Goal: Task Accomplishment & Management: Complete application form

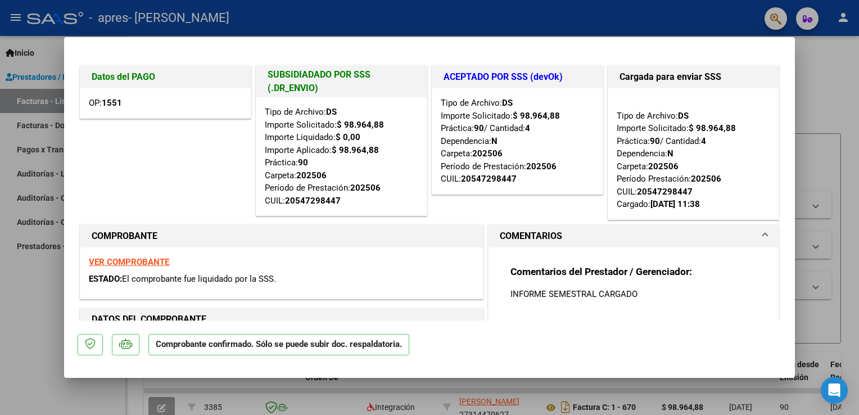
click at [15, 338] on div at bounding box center [429, 207] width 859 height 415
type input "$ 0,00"
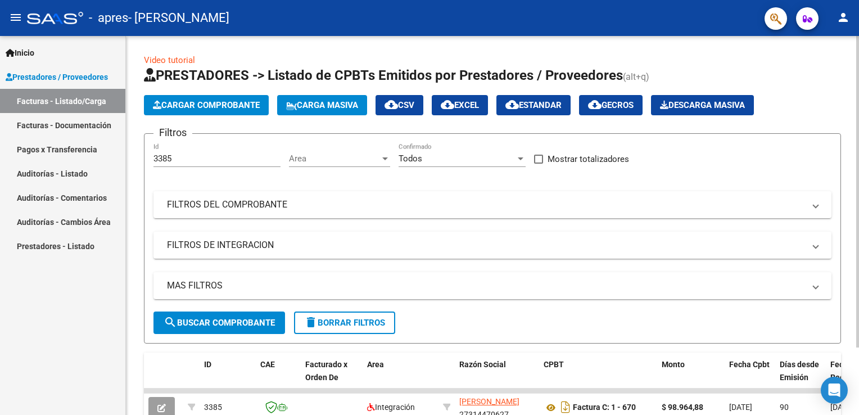
click at [178, 108] on span "Cargar Comprobante" at bounding box center [206, 105] width 107 height 10
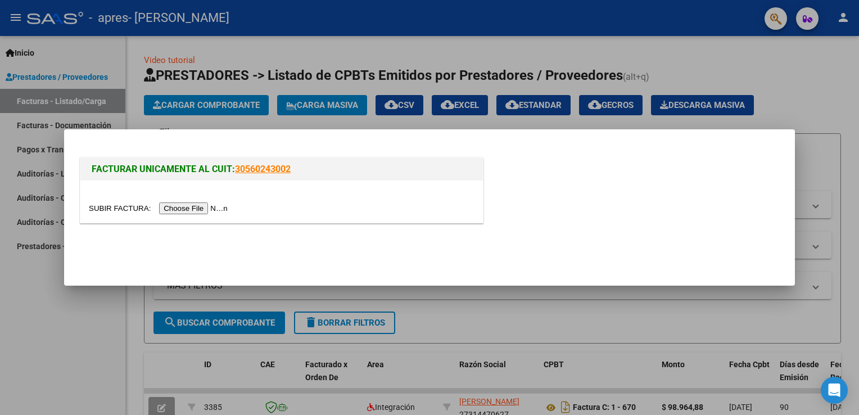
click at [182, 208] on input "file" at bounding box center [160, 208] width 142 height 12
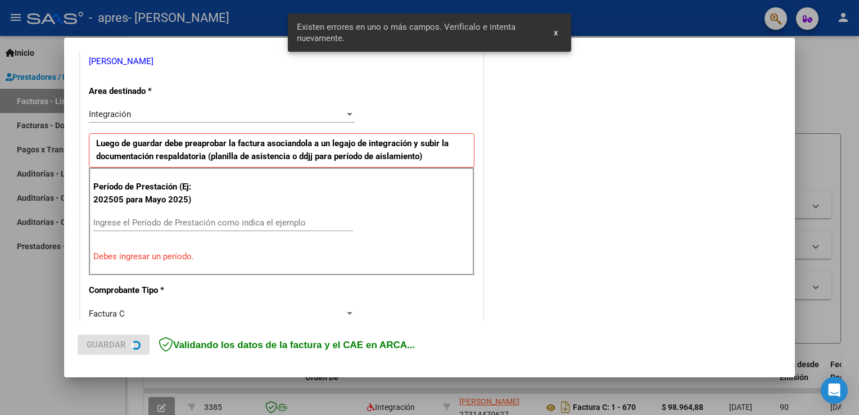
scroll to position [234, 0]
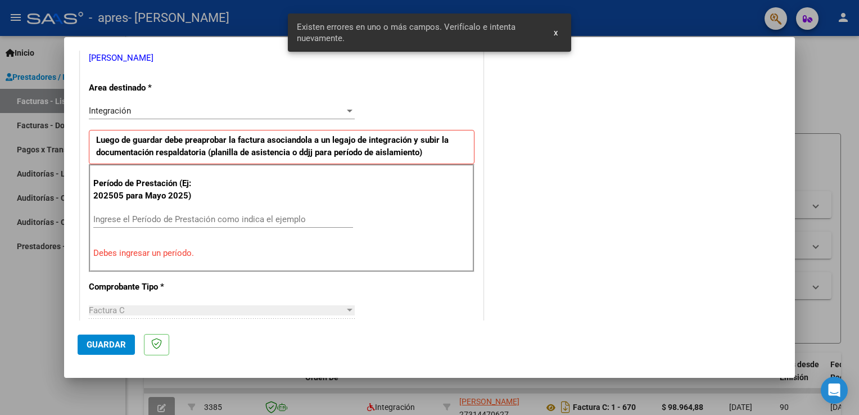
click at [117, 345] on span "Guardar" at bounding box center [106, 345] width 39 height 10
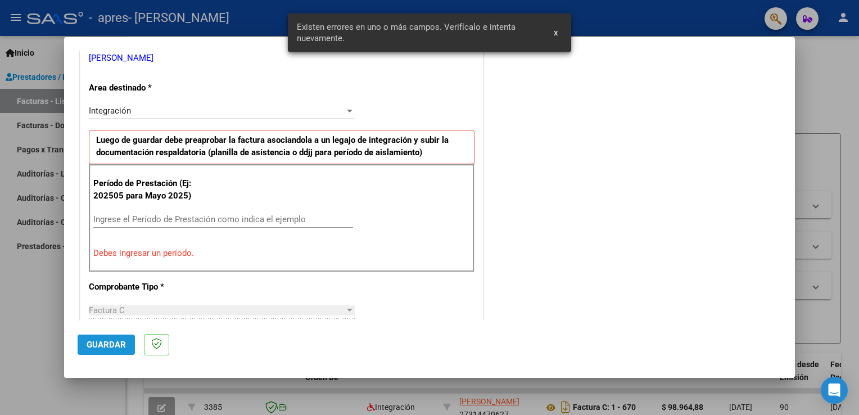
scroll to position [256, 0]
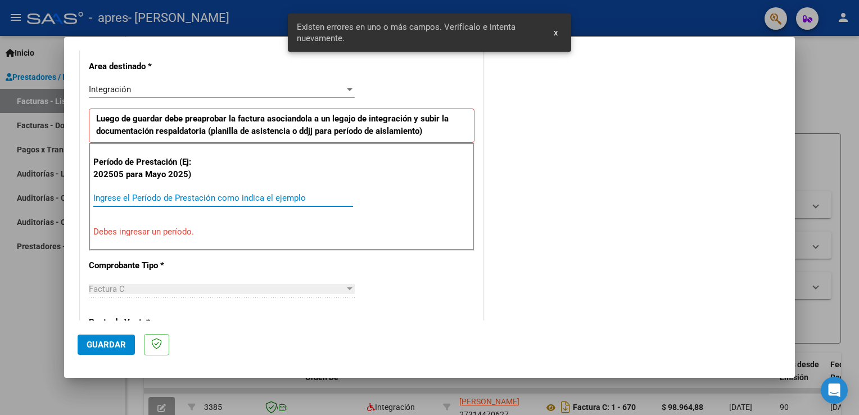
click at [135, 197] on input "Ingrese el Período de Prestación como indica el ejemplo" at bounding box center [223, 198] width 260 height 10
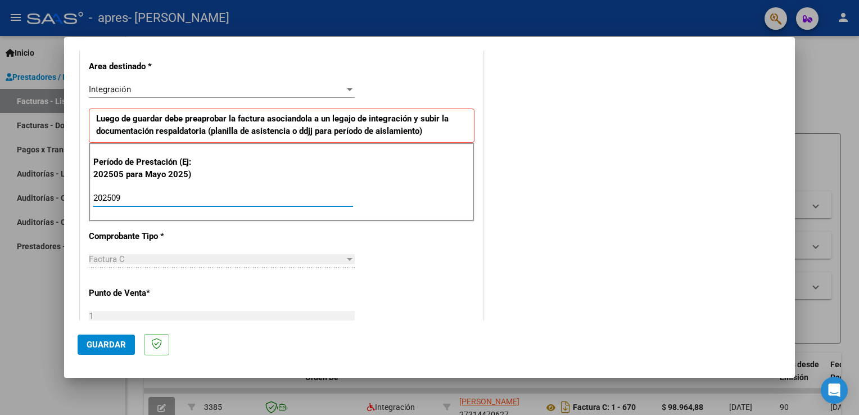
type input "202509"
click at [102, 352] on button "Guardar" at bounding box center [106, 344] width 57 height 20
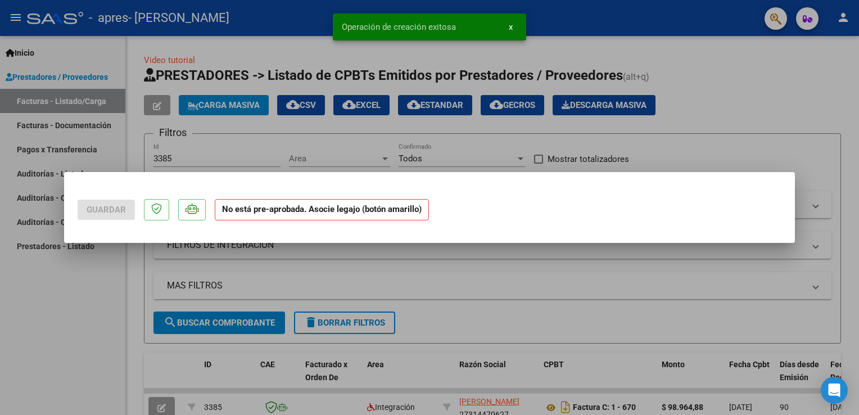
scroll to position [0, 0]
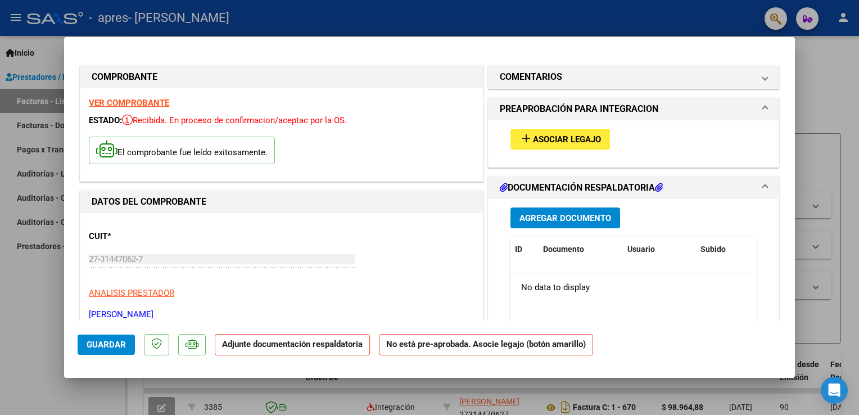
click at [551, 138] on span "Asociar Legajo" at bounding box center [567, 139] width 68 height 10
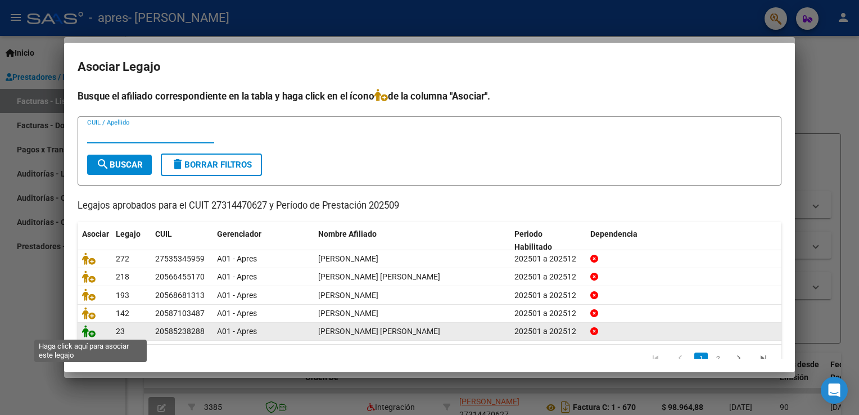
click at [90, 332] on icon at bounding box center [88, 331] width 13 height 12
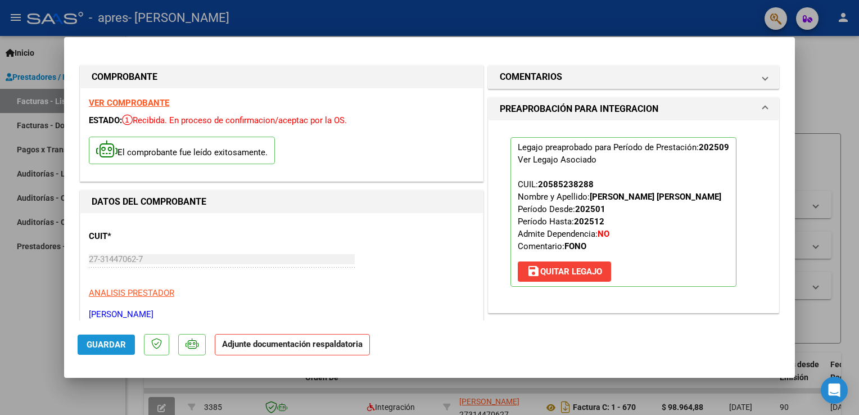
click at [105, 343] on span "Guardar" at bounding box center [106, 345] width 39 height 10
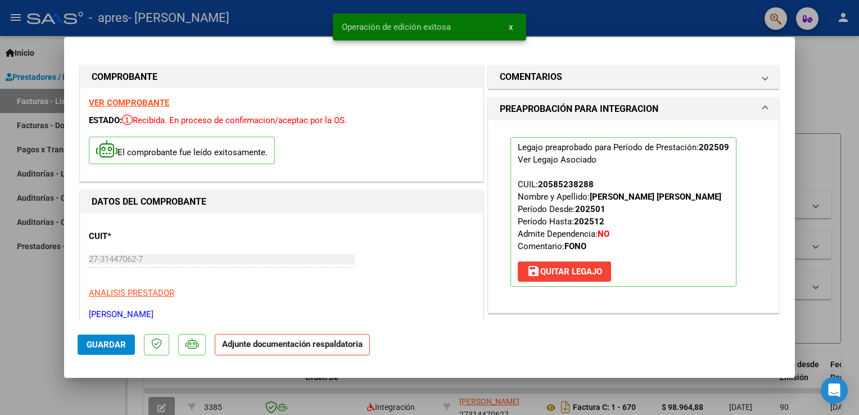
click at [269, 345] on strong "Adjunte documentación respaldatoria" at bounding box center [292, 344] width 141 height 10
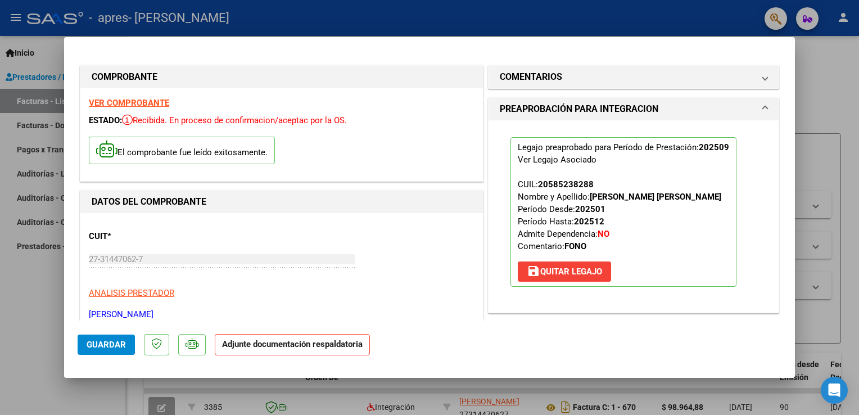
click at [291, 345] on strong "Adjunte documentación respaldatoria" at bounding box center [292, 344] width 141 height 10
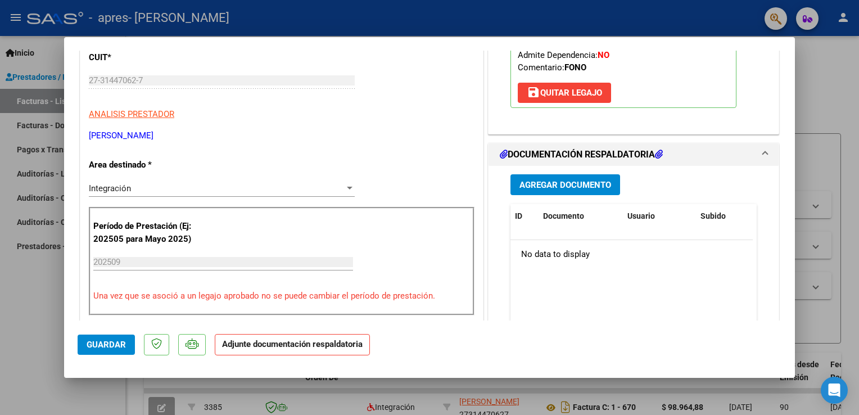
scroll to position [198, 0]
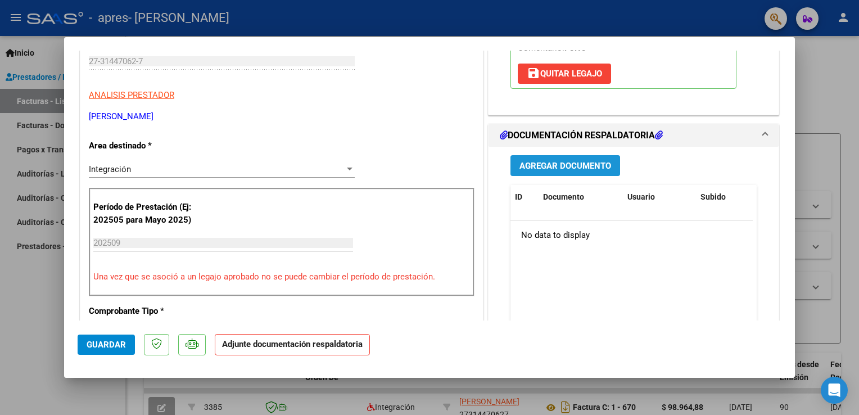
click at [555, 171] on span "Agregar Documento" at bounding box center [565, 166] width 92 height 10
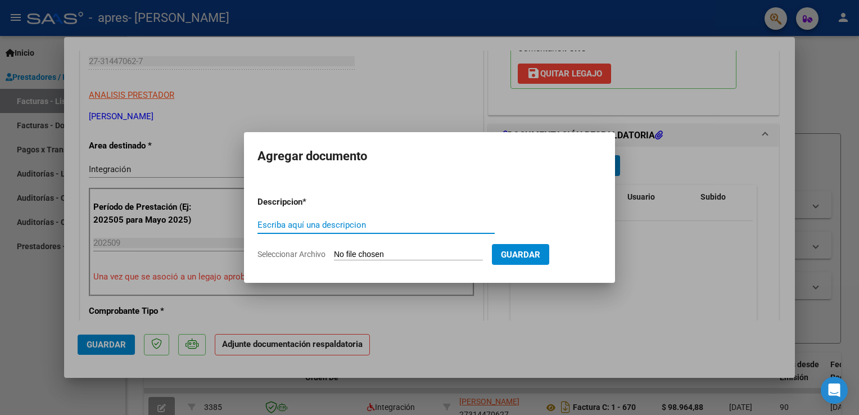
click at [338, 220] on input "Escriba aquí una descripcion" at bounding box center [375, 225] width 237 height 10
type input "ASISTENCIA SEPTIEMBRE [PERSON_NAME]"
click at [415, 249] on app-file-uploader "Seleccionar Archivo" at bounding box center [374, 254] width 234 height 10
click at [416, 254] on input "Seleccionar Archivo" at bounding box center [408, 255] width 149 height 11
click at [413, 252] on input "Seleccionar Archivo" at bounding box center [408, 255] width 149 height 11
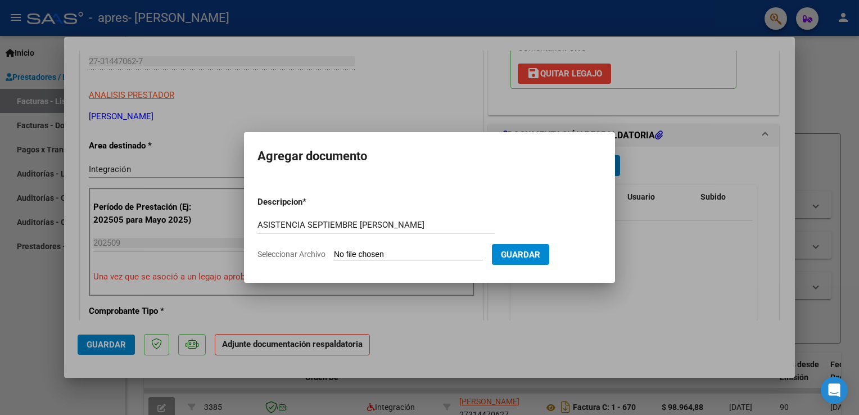
type input "C:\fakepath\ASISTENCIA SEPTIEMBRE [PERSON_NAME] .pdf"
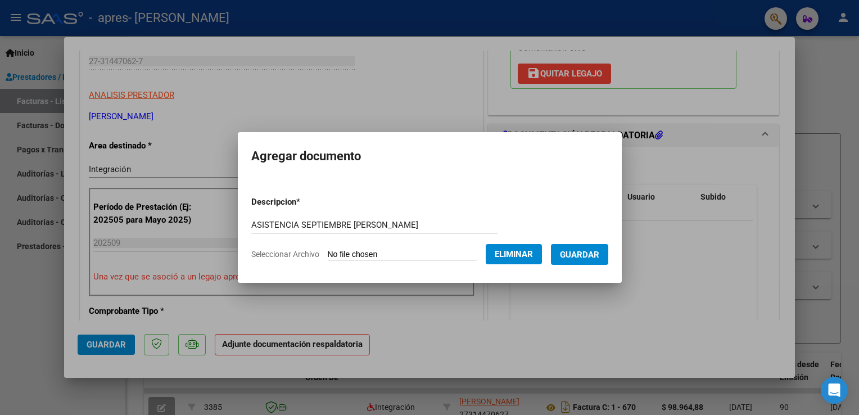
click at [587, 250] on span "Guardar" at bounding box center [579, 255] width 39 height 10
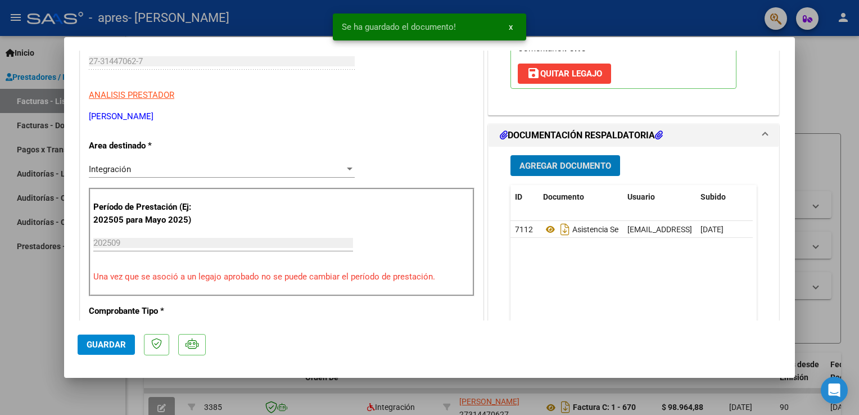
click at [103, 344] on span "Guardar" at bounding box center [106, 345] width 39 height 10
click at [13, 322] on div at bounding box center [429, 207] width 859 height 415
type input "$ 0,00"
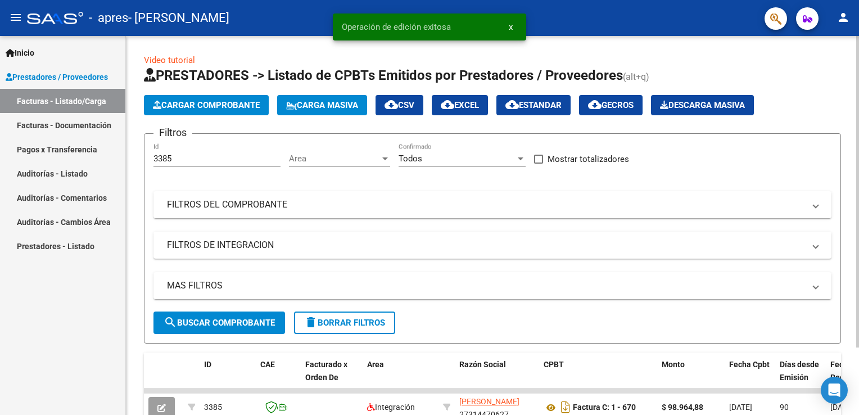
click at [171, 103] on span "Cargar Comprobante" at bounding box center [206, 105] width 107 height 10
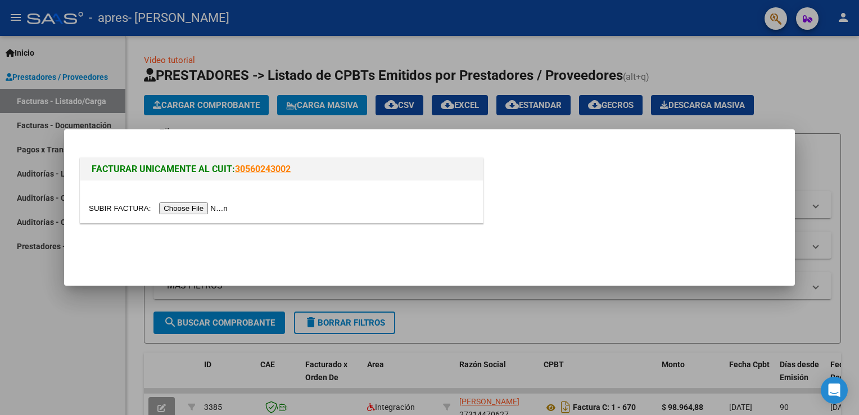
click at [174, 208] on input "file" at bounding box center [160, 208] width 142 height 12
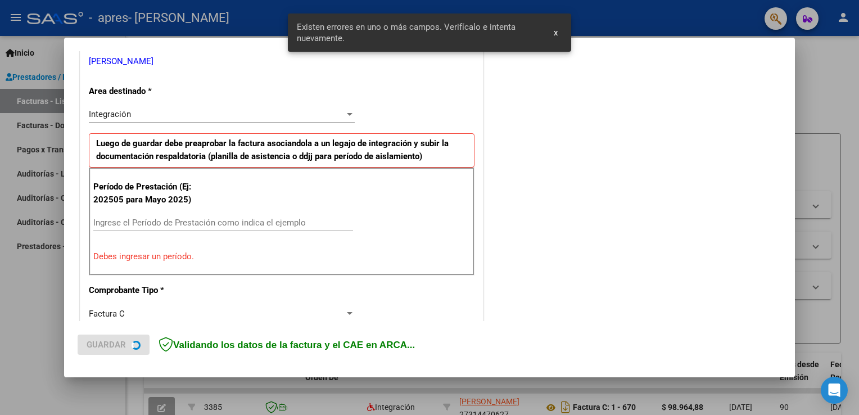
scroll to position [234, 0]
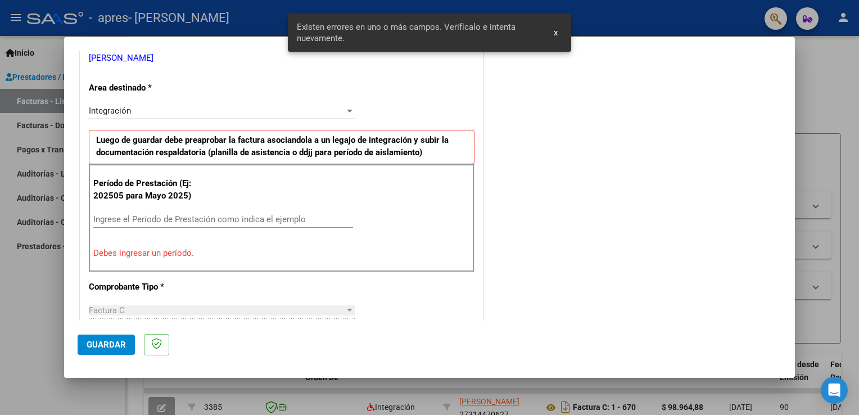
click at [124, 214] on input "Ingrese el Período de Prestación como indica el ejemplo" at bounding box center [223, 219] width 260 height 10
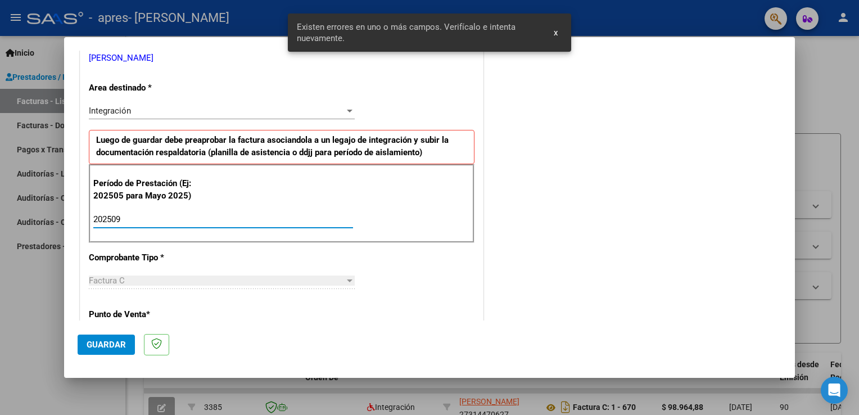
type input "202509"
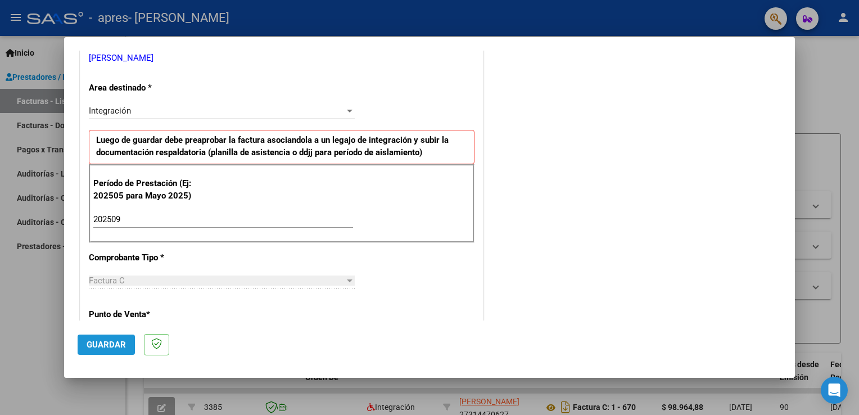
click at [109, 348] on span "Guardar" at bounding box center [106, 345] width 39 height 10
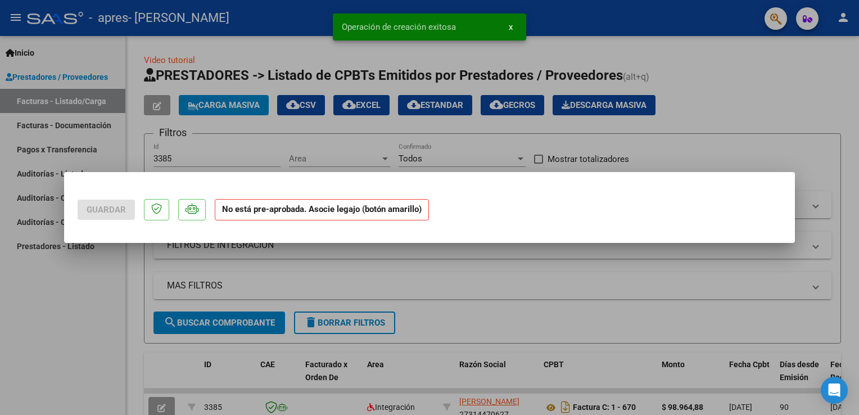
scroll to position [0, 0]
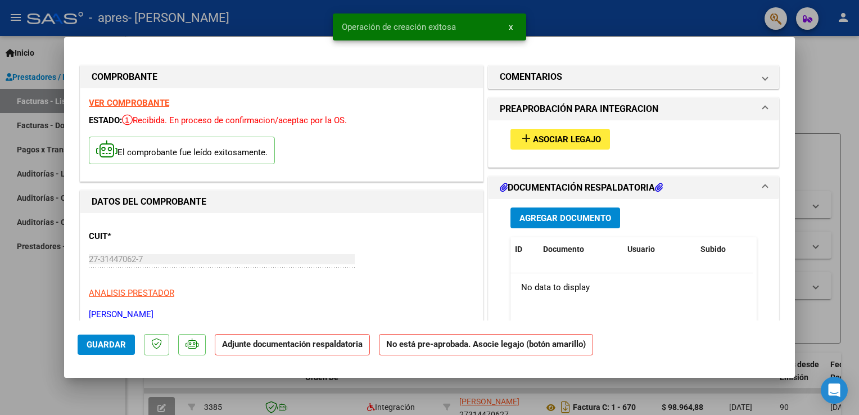
click at [586, 140] on span "Asociar Legajo" at bounding box center [567, 139] width 68 height 10
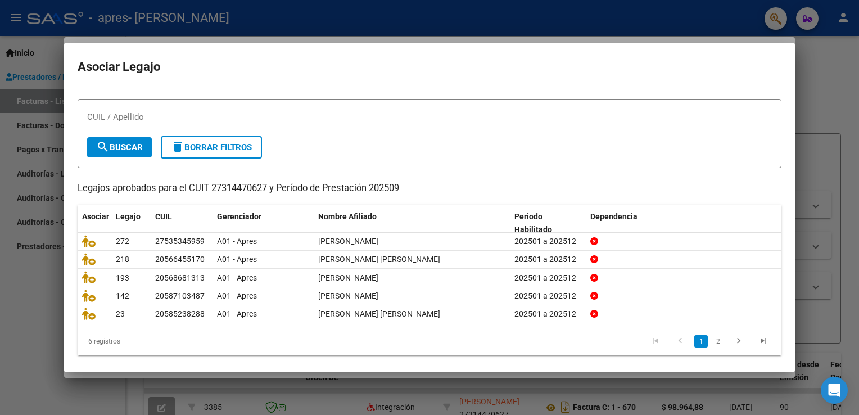
scroll to position [22, 0]
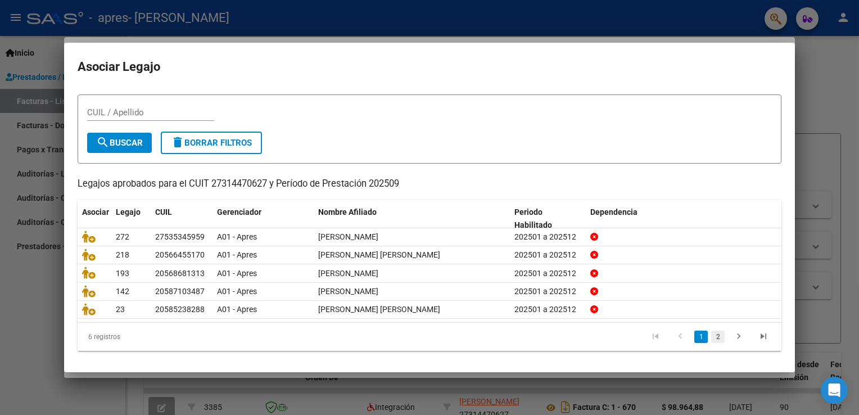
click at [711, 334] on link "2" at bounding box center [717, 337] width 13 height 12
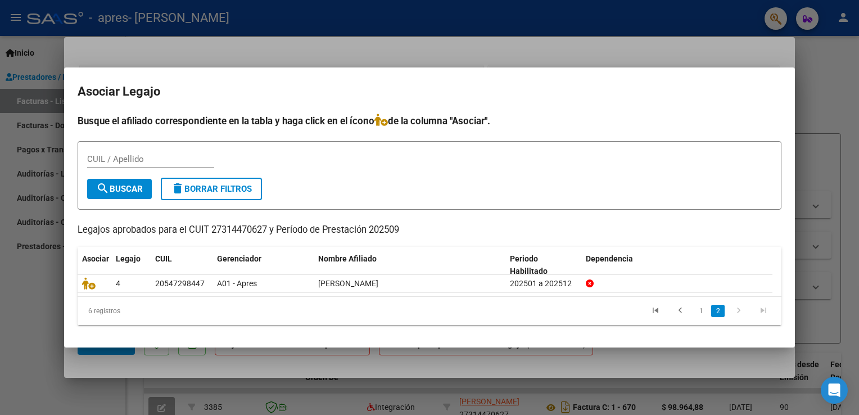
scroll to position [0, 0]
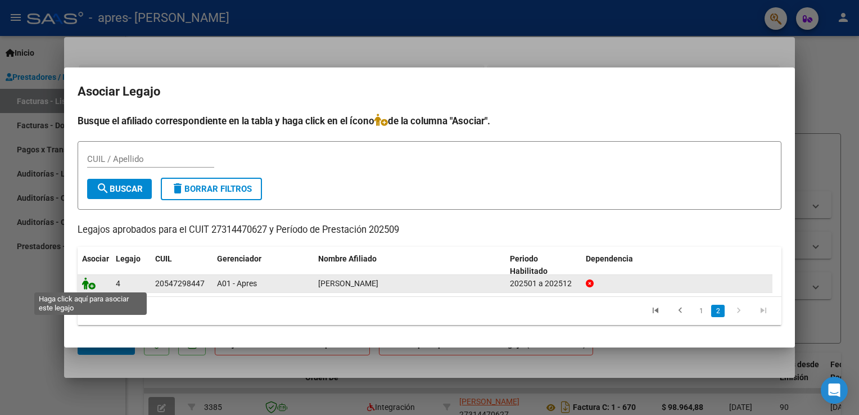
click at [90, 284] on icon at bounding box center [88, 283] width 13 height 12
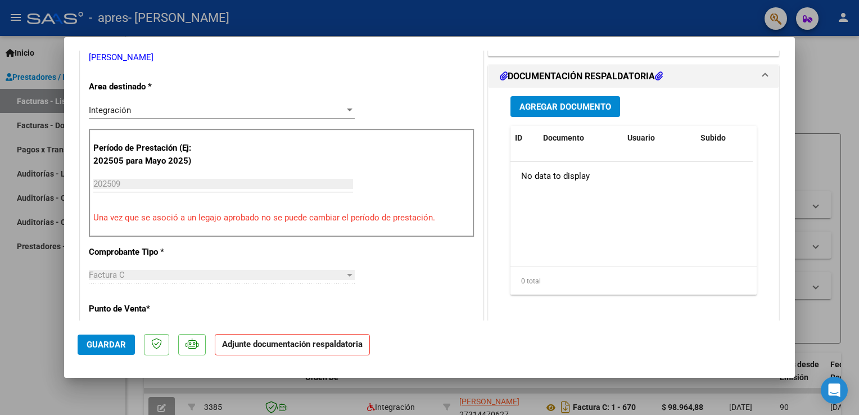
scroll to position [285, 0]
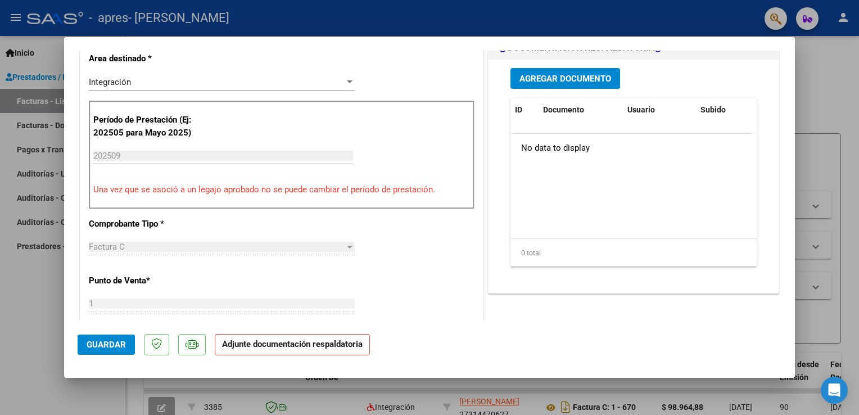
click at [600, 77] on span "Agregar Documento" at bounding box center [565, 79] width 92 height 10
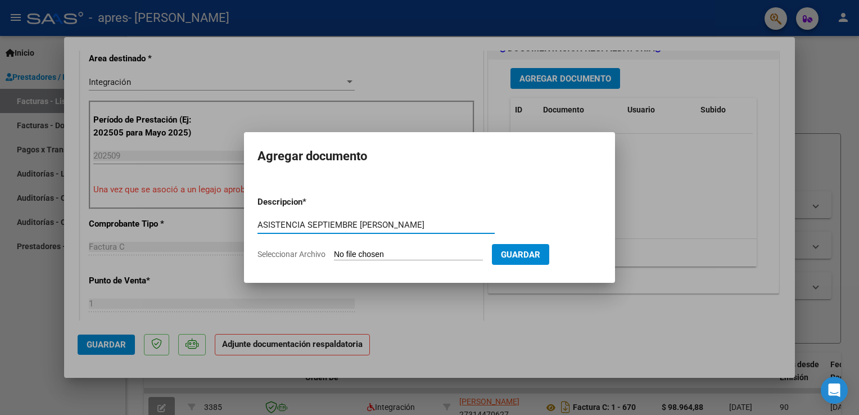
type input "ASISTENCIA SEPTIEMBRE [PERSON_NAME]"
click at [400, 251] on input "Seleccionar Archivo" at bounding box center [408, 255] width 149 height 11
type input "C:\fakepath\Asistencia Septiembre [PERSON_NAME].pdf"
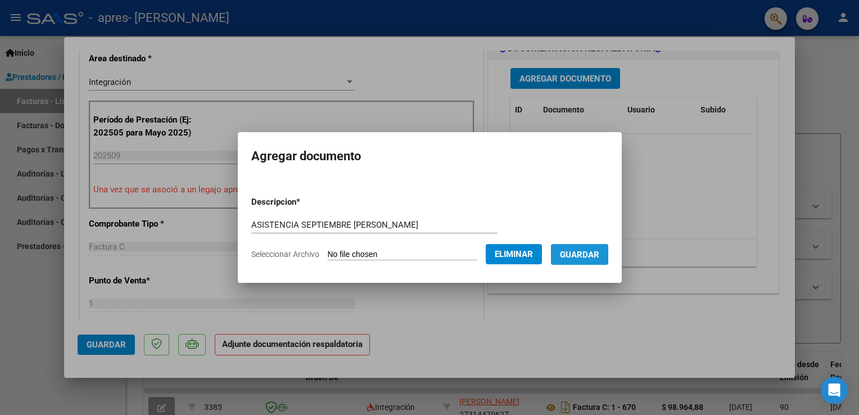
click at [590, 257] on span "Guardar" at bounding box center [579, 255] width 39 height 10
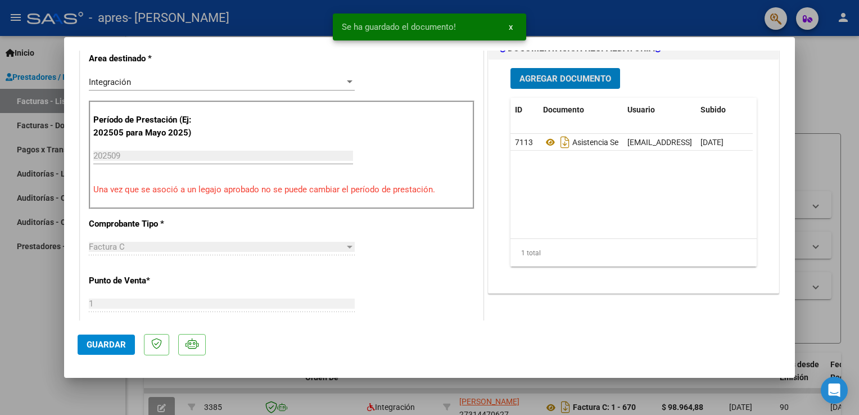
click at [108, 345] on span "Guardar" at bounding box center [106, 345] width 39 height 10
click at [26, 296] on div at bounding box center [429, 207] width 859 height 415
type input "$ 0,00"
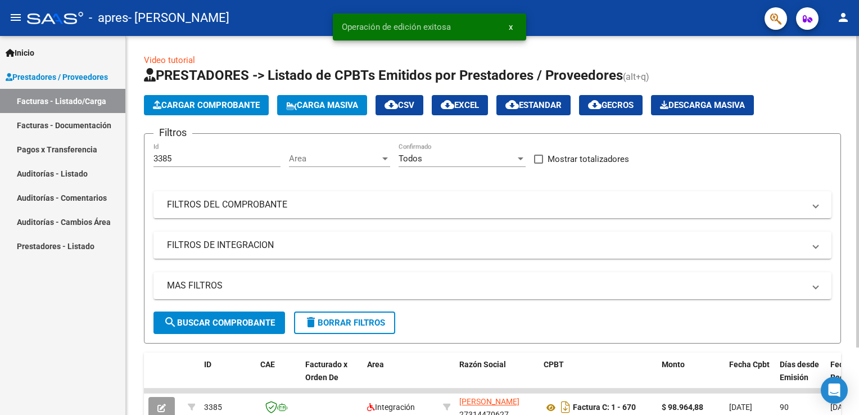
click at [232, 102] on span "Cargar Comprobante" at bounding box center [206, 105] width 107 height 10
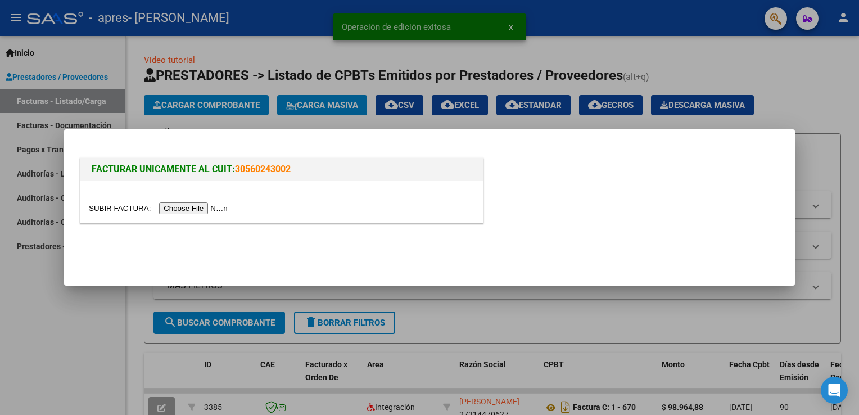
click at [191, 205] on input "file" at bounding box center [160, 208] width 142 height 12
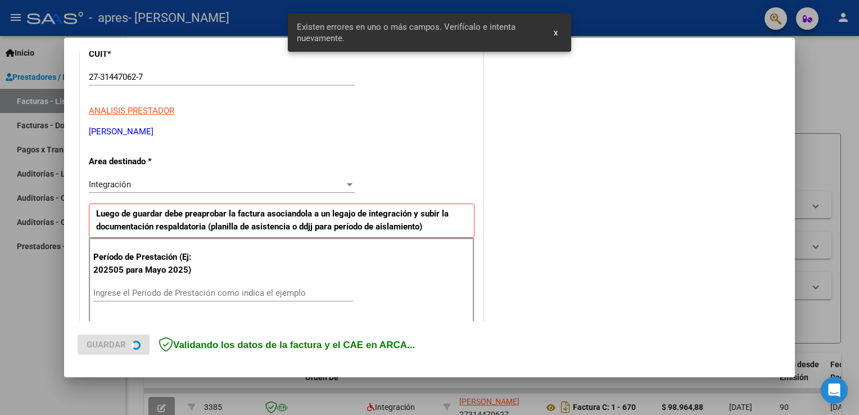
scroll to position [234, 0]
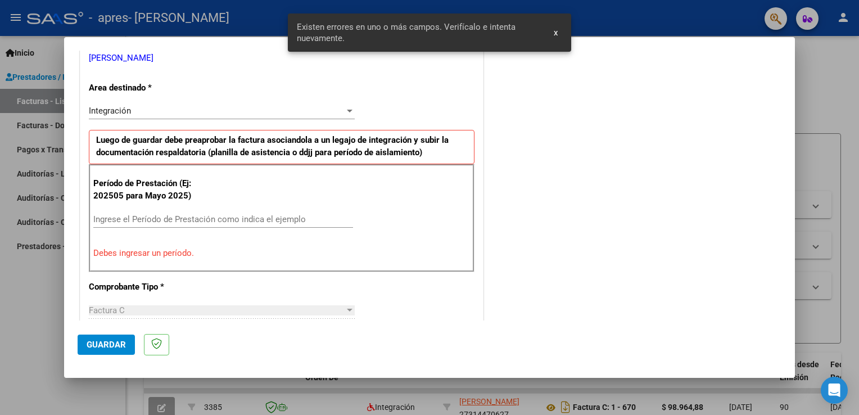
click at [149, 216] on input "Ingrese el Período de Prestación como indica el ejemplo" at bounding box center [223, 219] width 260 height 10
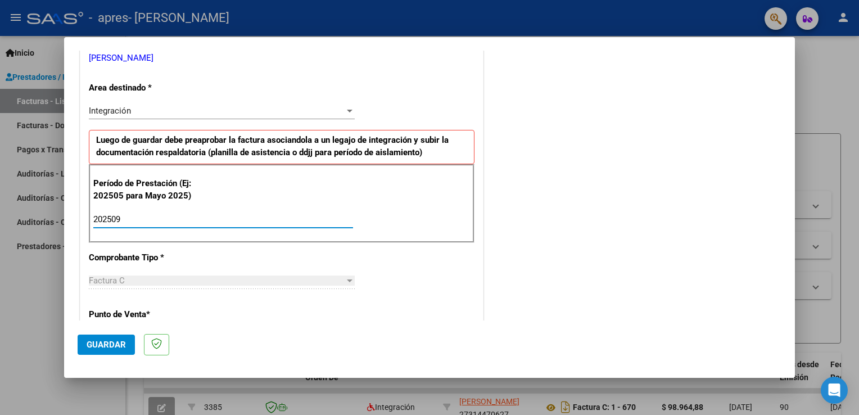
type input "202509"
click at [91, 343] on span "Guardar" at bounding box center [106, 345] width 39 height 10
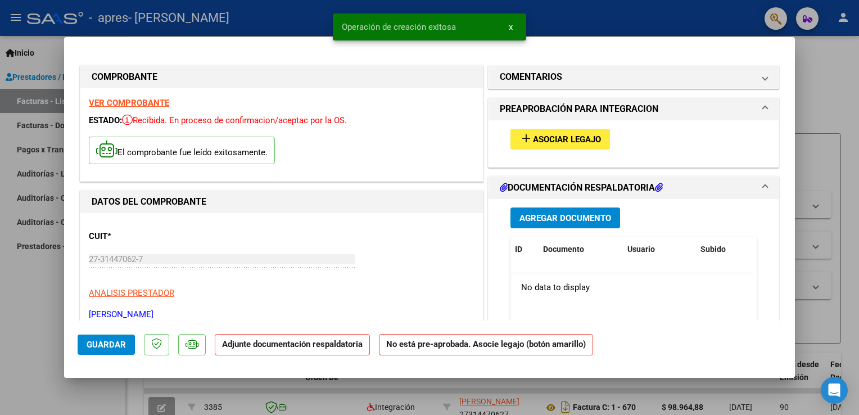
click at [562, 133] on button "add Asociar Legajo" at bounding box center [560, 139] width 100 height 21
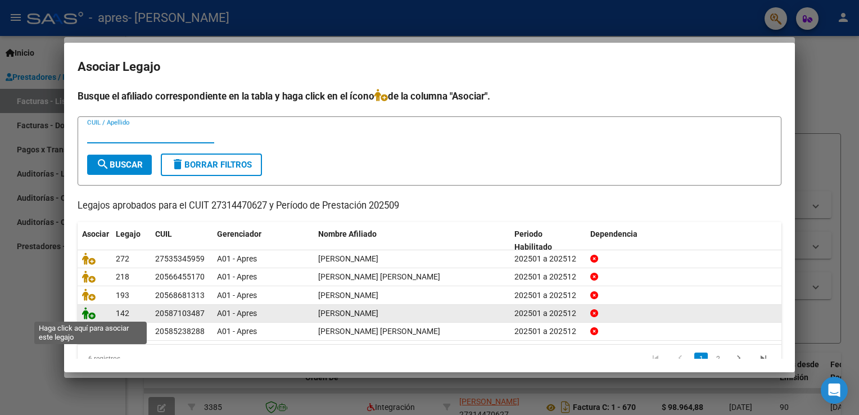
click at [87, 312] on icon at bounding box center [88, 313] width 13 height 12
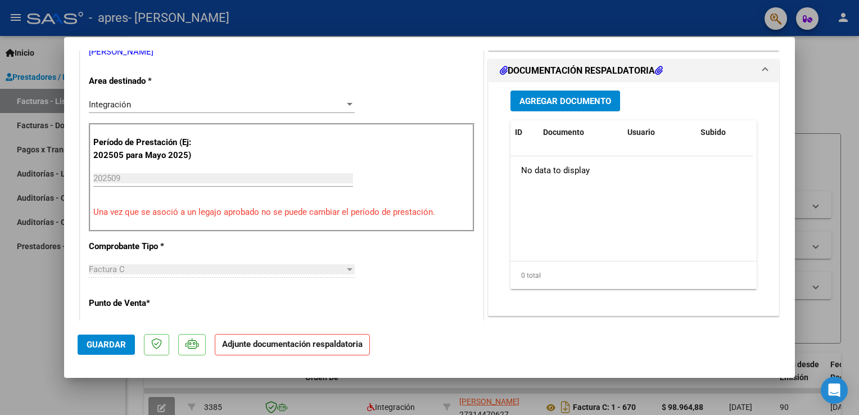
scroll to position [198, 0]
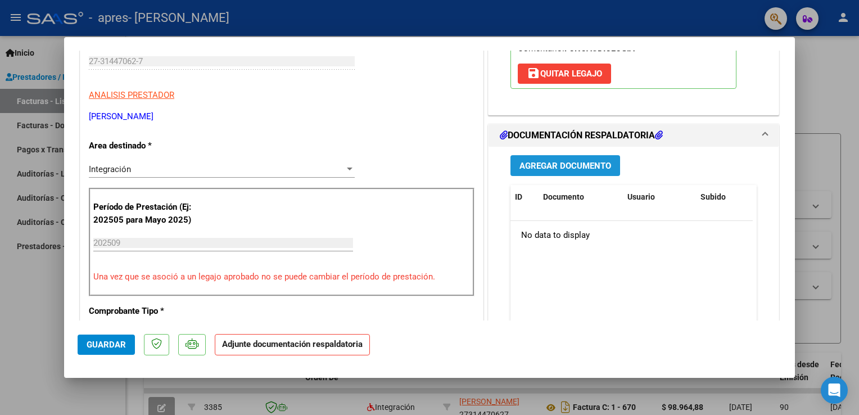
click at [587, 166] on span "Agregar Documento" at bounding box center [565, 166] width 92 height 10
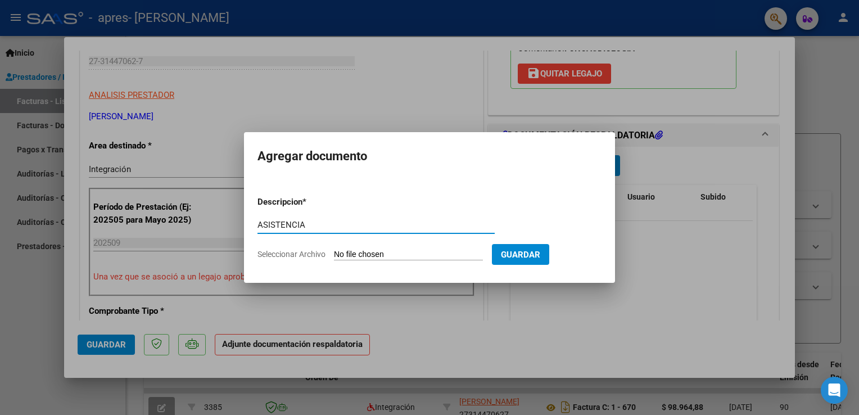
type input "ASISTENCIA"
click at [450, 252] on input "Seleccionar Archivo" at bounding box center [408, 255] width 149 height 11
click at [442, 255] on input "Seleccionar Archivo" at bounding box center [408, 255] width 149 height 11
type input "C:\fakepath\Asistencia Septiembre [PERSON_NAME].pdf"
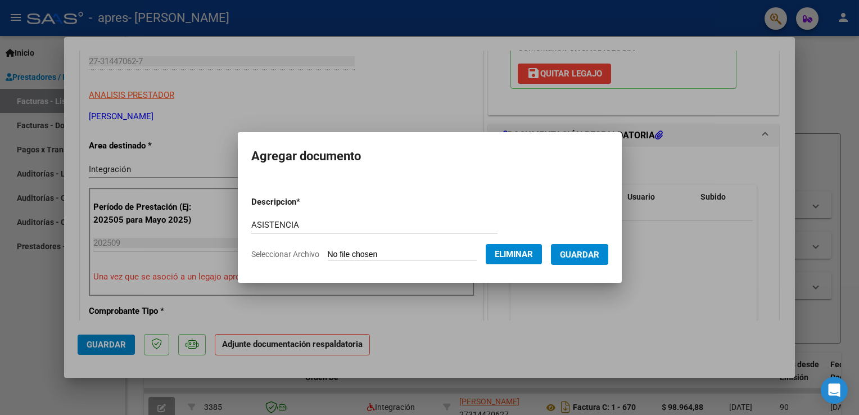
click at [585, 255] on span "Guardar" at bounding box center [579, 255] width 39 height 10
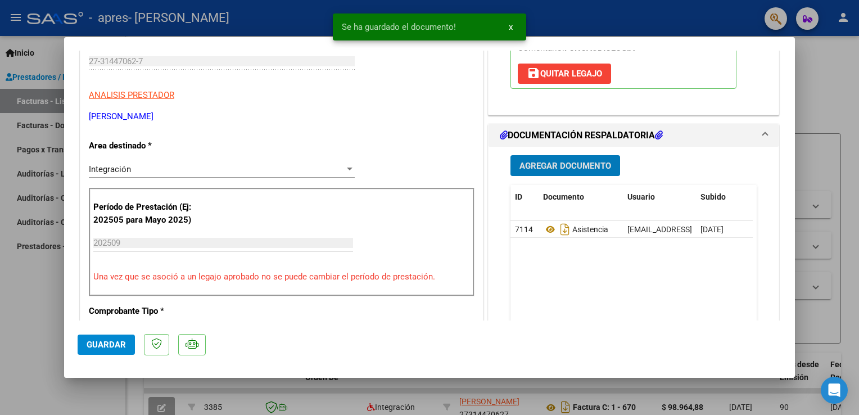
click at [98, 343] on span "Guardar" at bounding box center [106, 345] width 39 height 10
click at [13, 334] on div at bounding box center [429, 207] width 859 height 415
type input "$ 0,00"
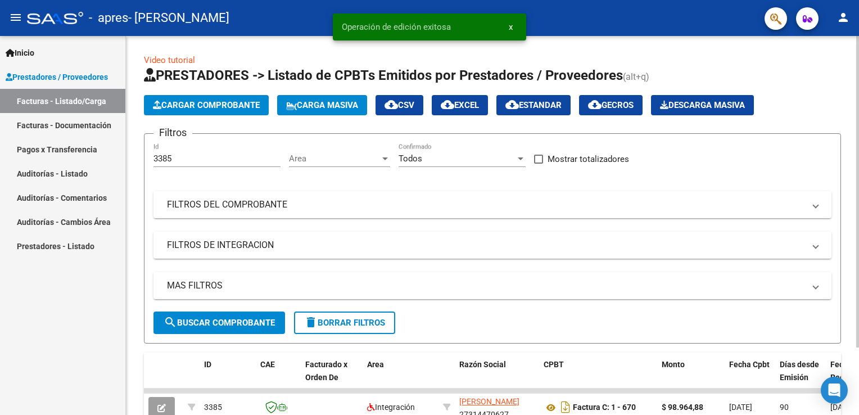
click at [241, 107] on span "Cargar Comprobante" at bounding box center [206, 105] width 107 height 10
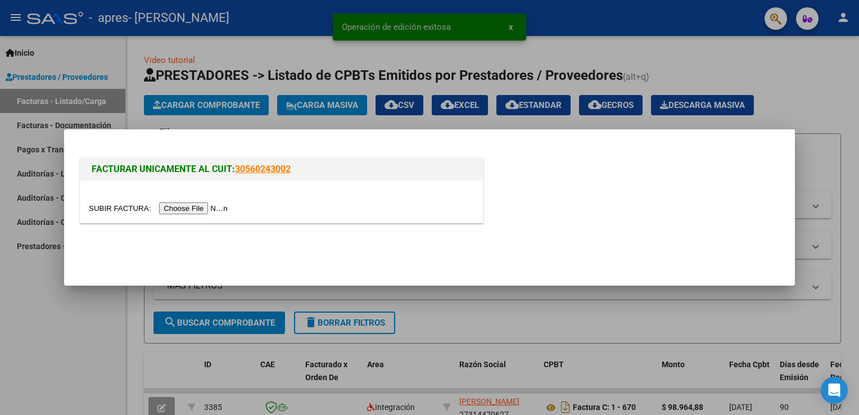
click at [187, 208] on input "file" at bounding box center [160, 208] width 142 height 12
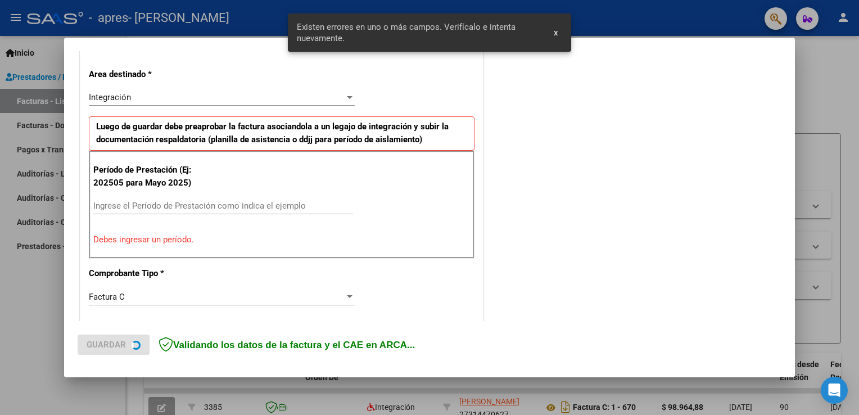
scroll to position [256, 0]
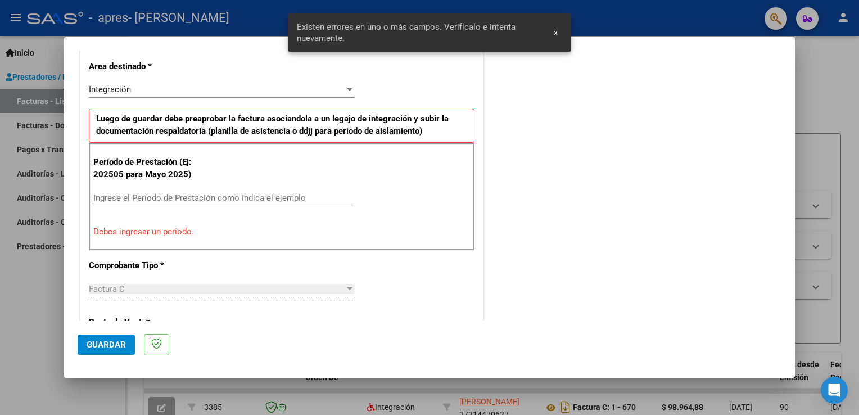
click at [285, 195] on input "Ingrese el Período de Prestación como indica el ejemplo" at bounding box center [223, 198] width 260 height 10
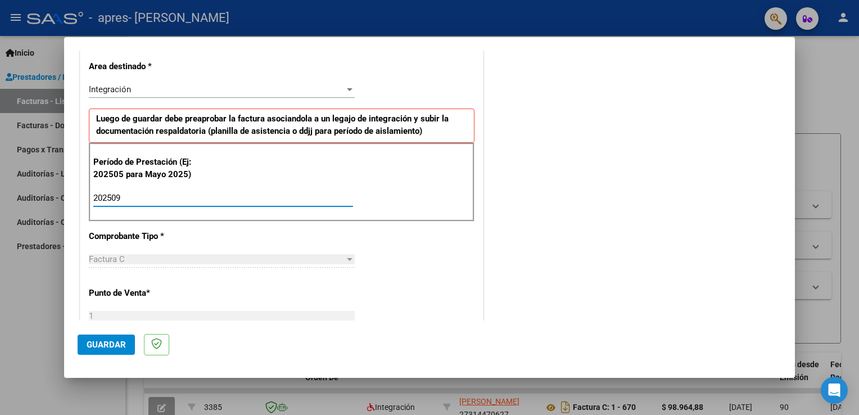
type input "202509"
click at [112, 346] on span "Guardar" at bounding box center [106, 345] width 39 height 10
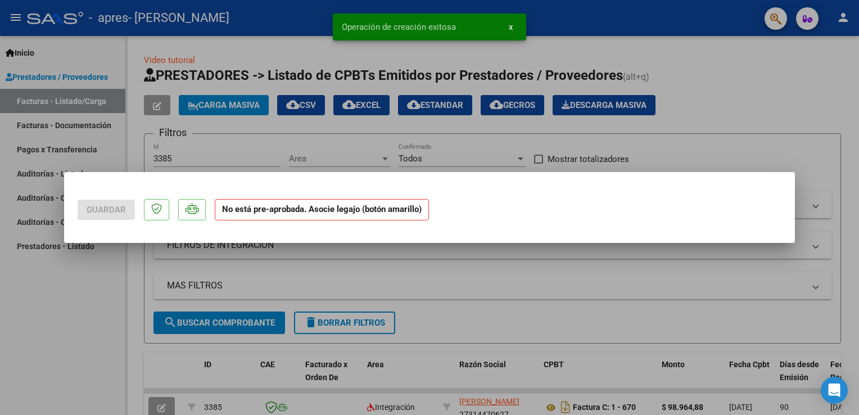
scroll to position [0, 0]
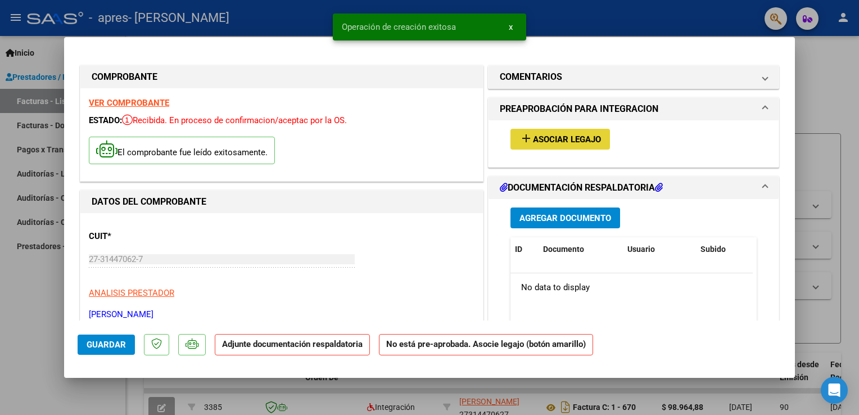
click at [557, 146] on button "add Asociar Legajo" at bounding box center [560, 139] width 100 height 21
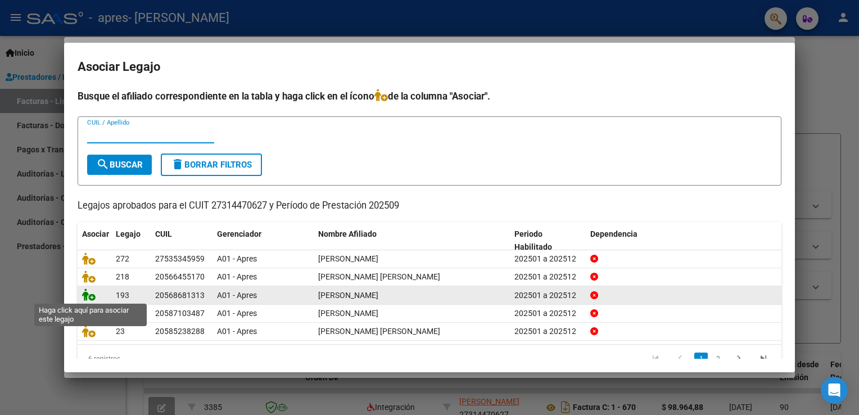
click at [89, 298] on icon at bounding box center [88, 294] width 13 height 12
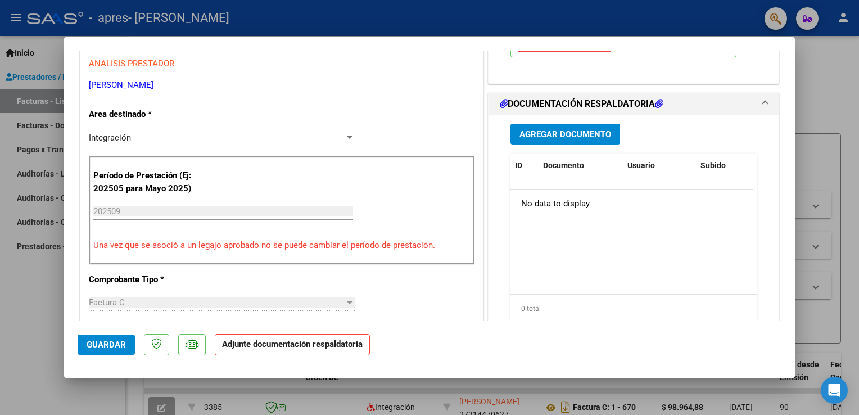
scroll to position [309, 0]
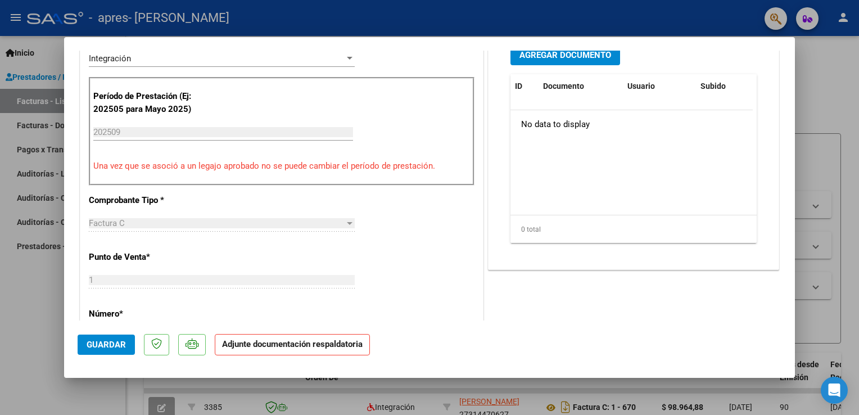
click at [595, 57] on span "Agregar Documento" at bounding box center [565, 55] width 92 height 10
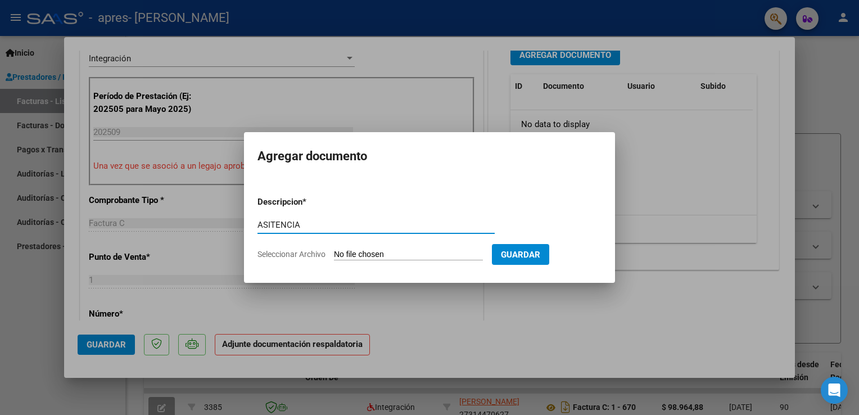
type input "ASITENCIA"
click at [422, 255] on input "Seleccionar Archivo" at bounding box center [408, 255] width 149 height 11
type input "C:\fakepath\Asistencia [DATE] [PERSON_NAME].pdf"
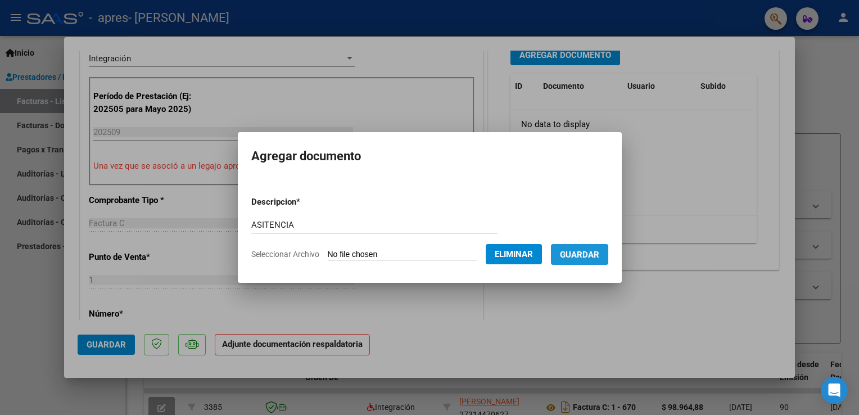
click at [585, 255] on span "Guardar" at bounding box center [579, 255] width 39 height 10
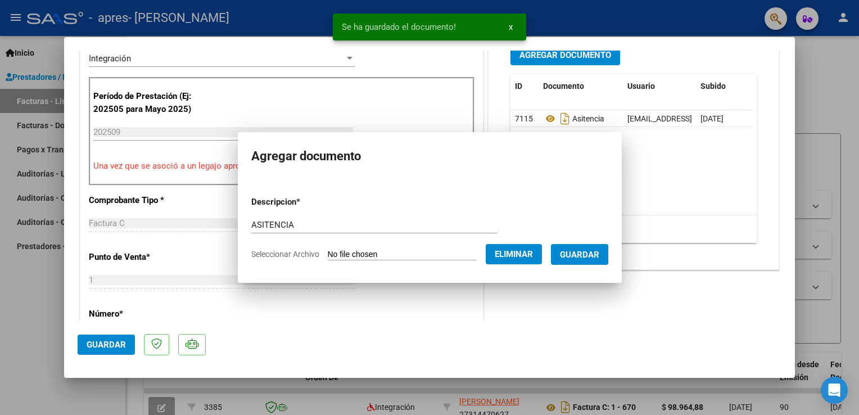
scroll to position [301, 0]
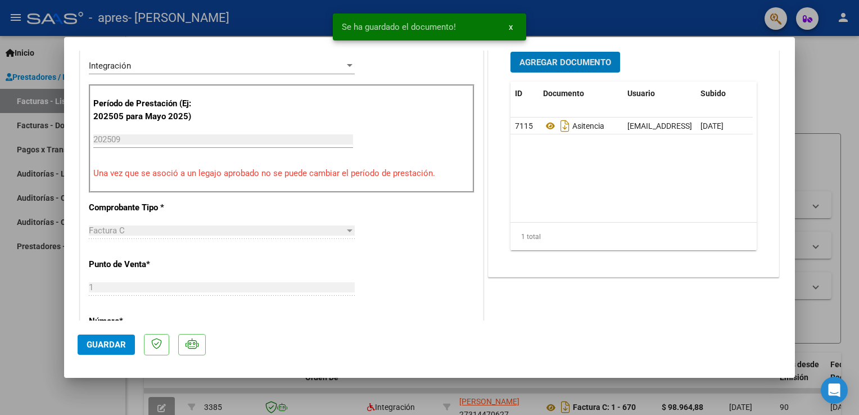
click at [106, 347] on span "Guardar" at bounding box center [106, 345] width 39 height 10
click at [31, 324] on div at bounding box center [429, 207] width 859 height 415
type input "$ 0,00"
